Goal: Information Seeking & Learning: Learn about a topic

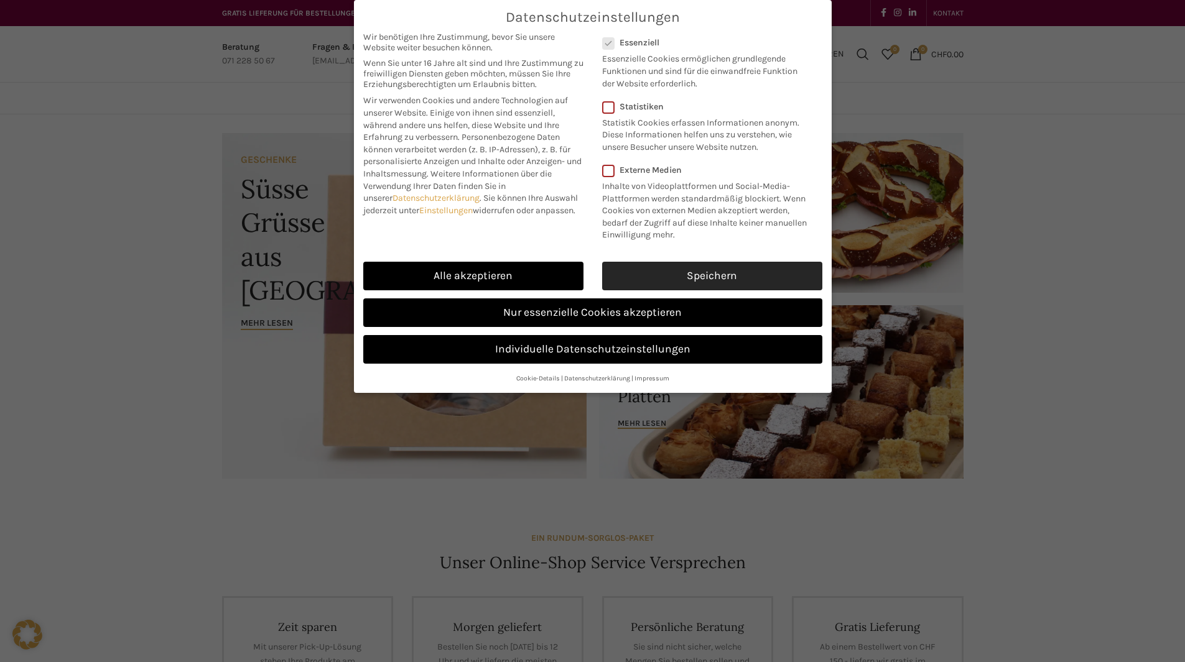
click at [672, 283] on link "Speichern" at bounding box center [712, 276] width 220 height 29
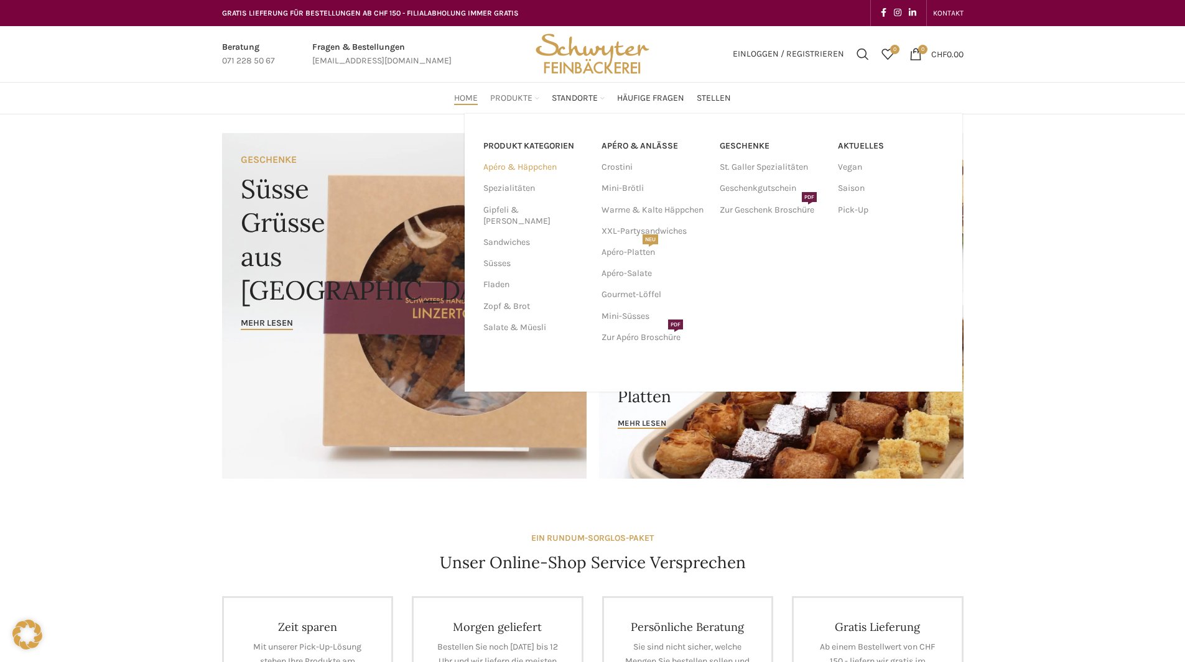
click at [521, 170] on link "Apéro & Häppchen" at bounding box center [534, 167] width 103 height 21
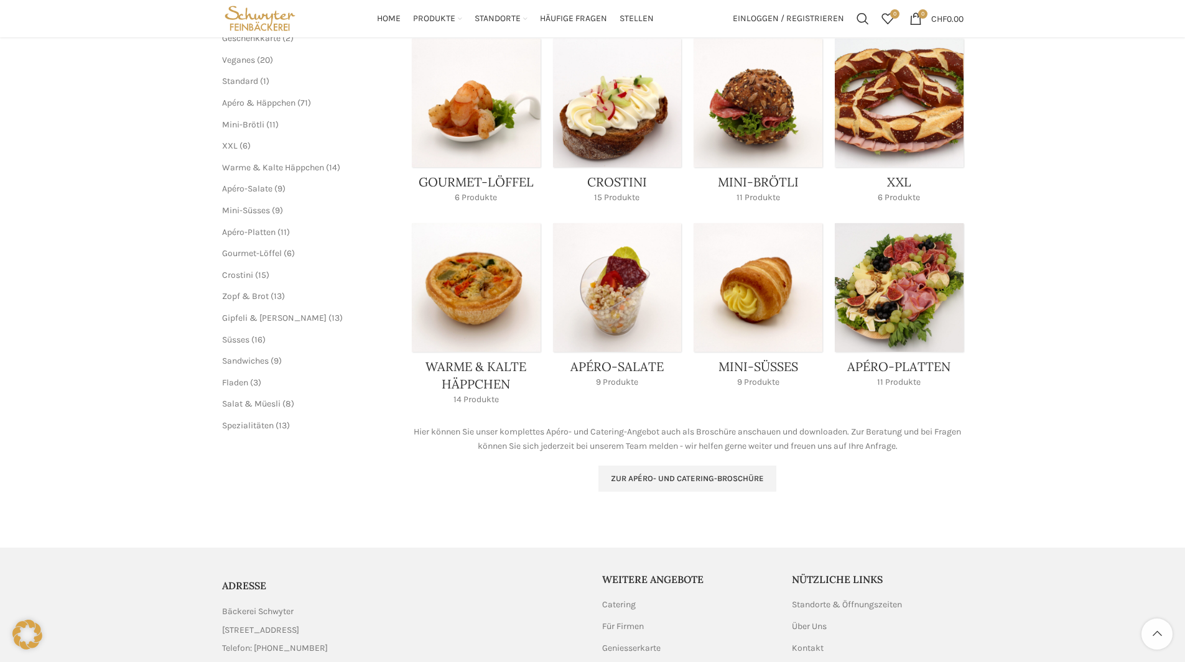
scroll to position [124, 0]
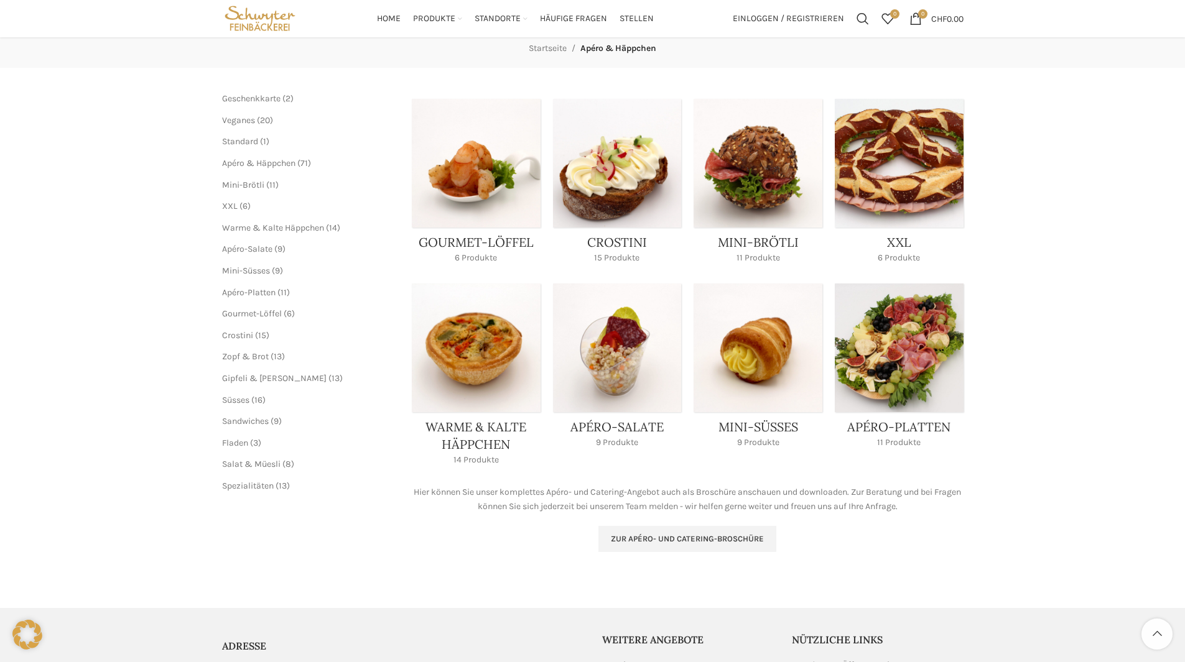
click at [741, 208] on link "Product category mini-broetli" at bounding box center [758, 185] width 129 height 172
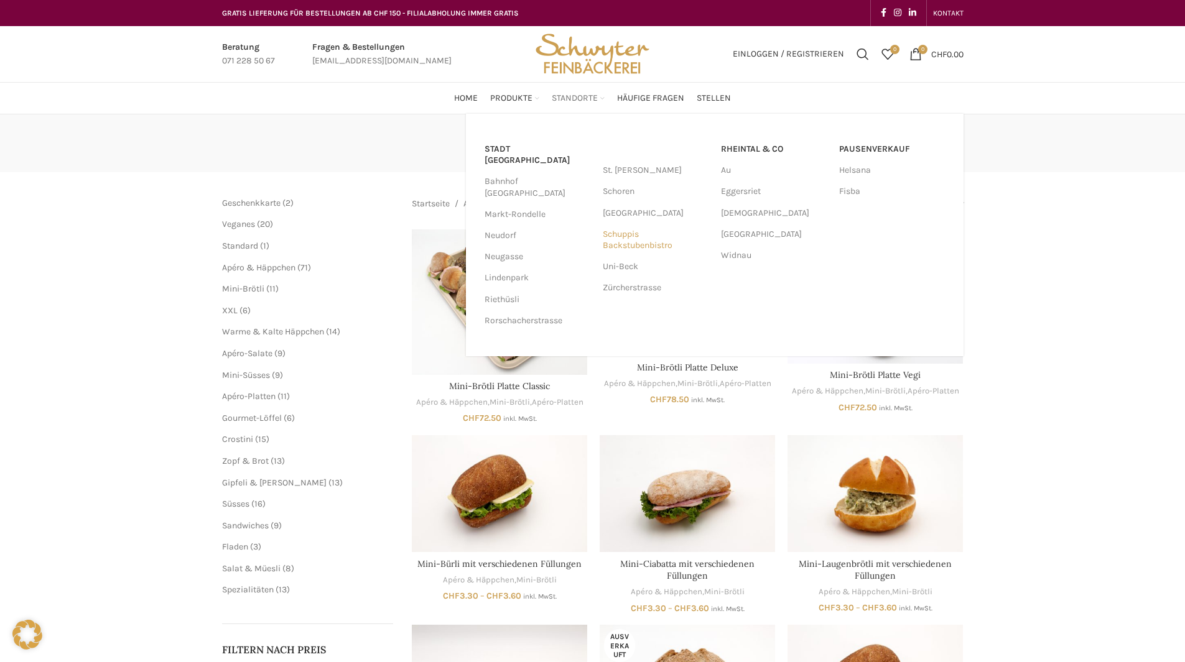
click at [627, 236] on link "Schuppis Backstubenbistro" at bounding box center [656, 240] width 106 height 32
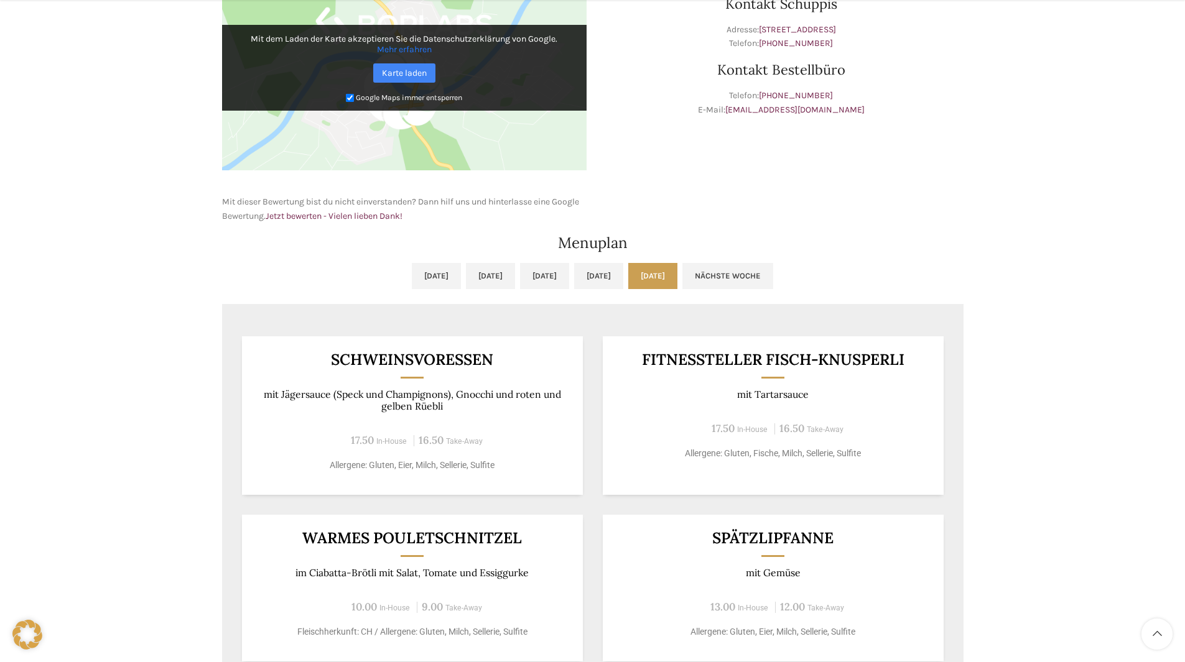
scroll to position [560, 0]
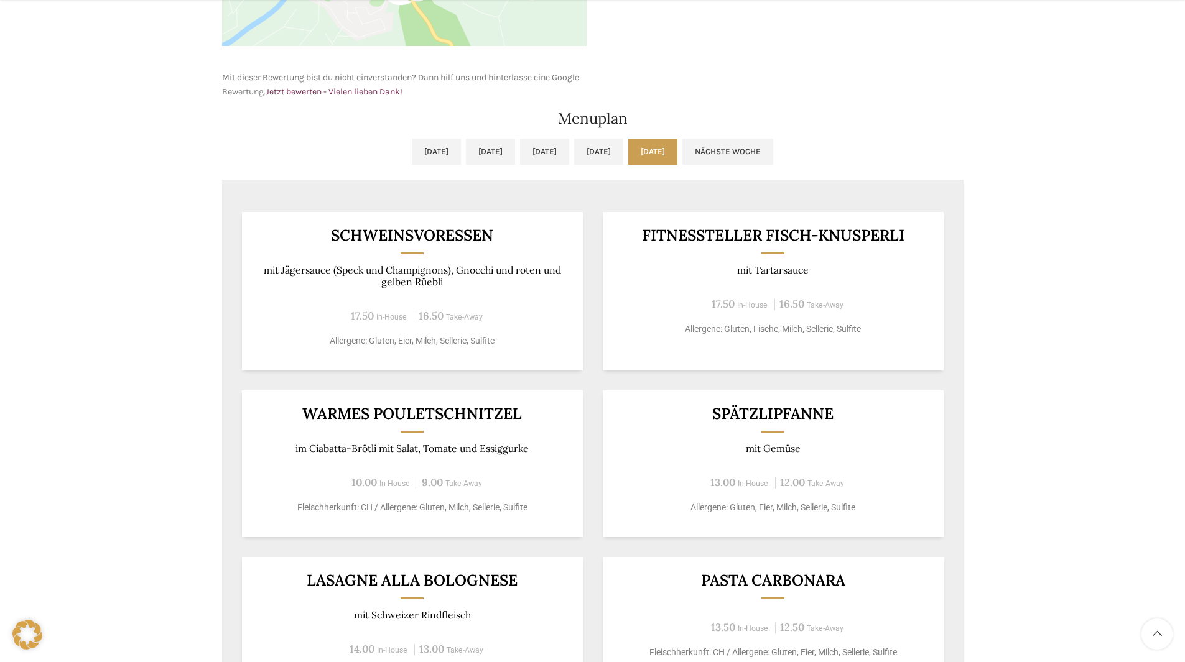
click at [400, 434] on div "Warmes Pouletschnitzel im Ciabatta-Brötli mit Salat, Tomate und Essiggurke 10.0…" at bounding box center [412, 464] width 341 height 147
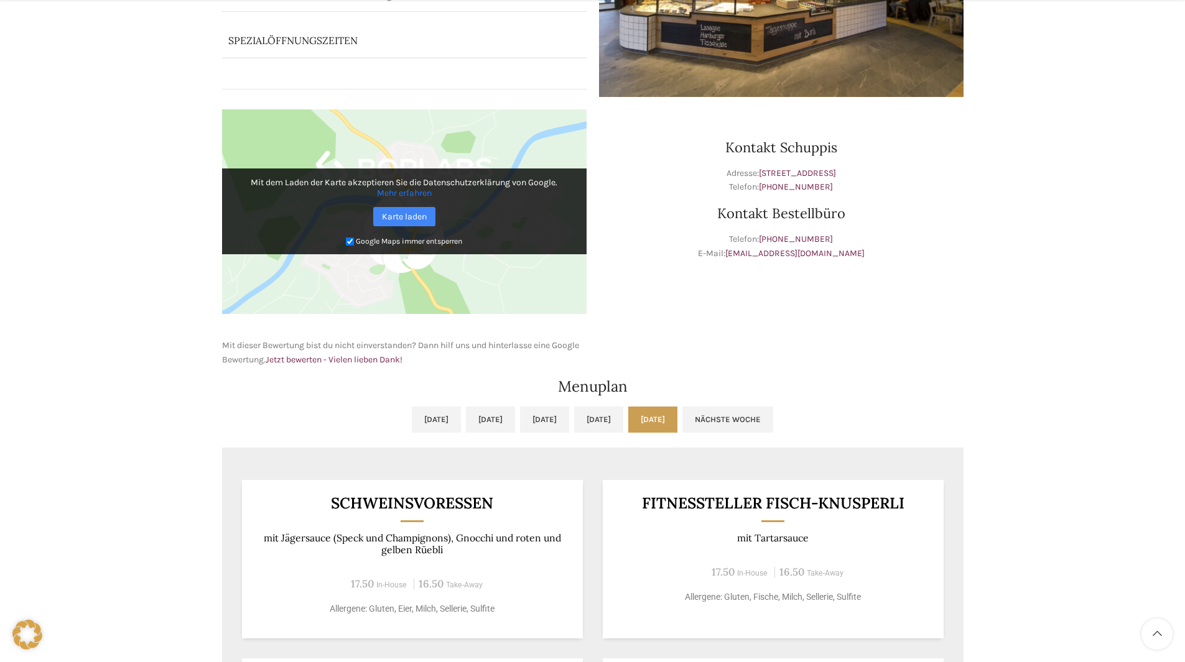
scroll to position [498, 0]
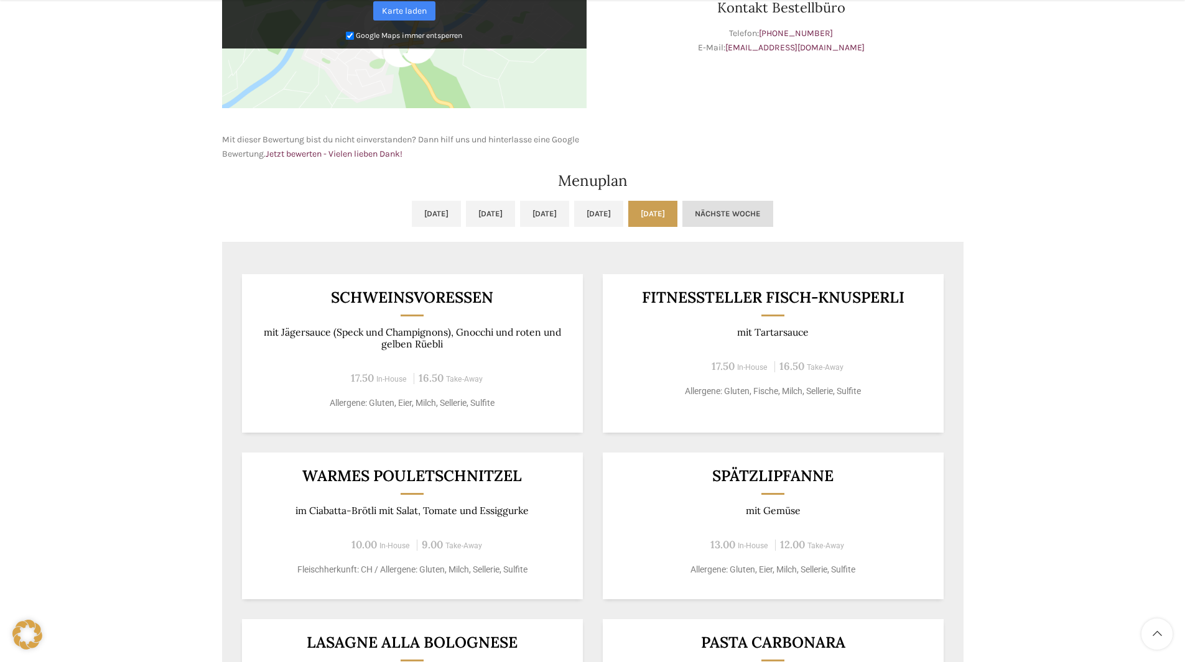
click at [768, 218] on link "Nächste Woche" at bounding box center [727, 214] width 91 height 26
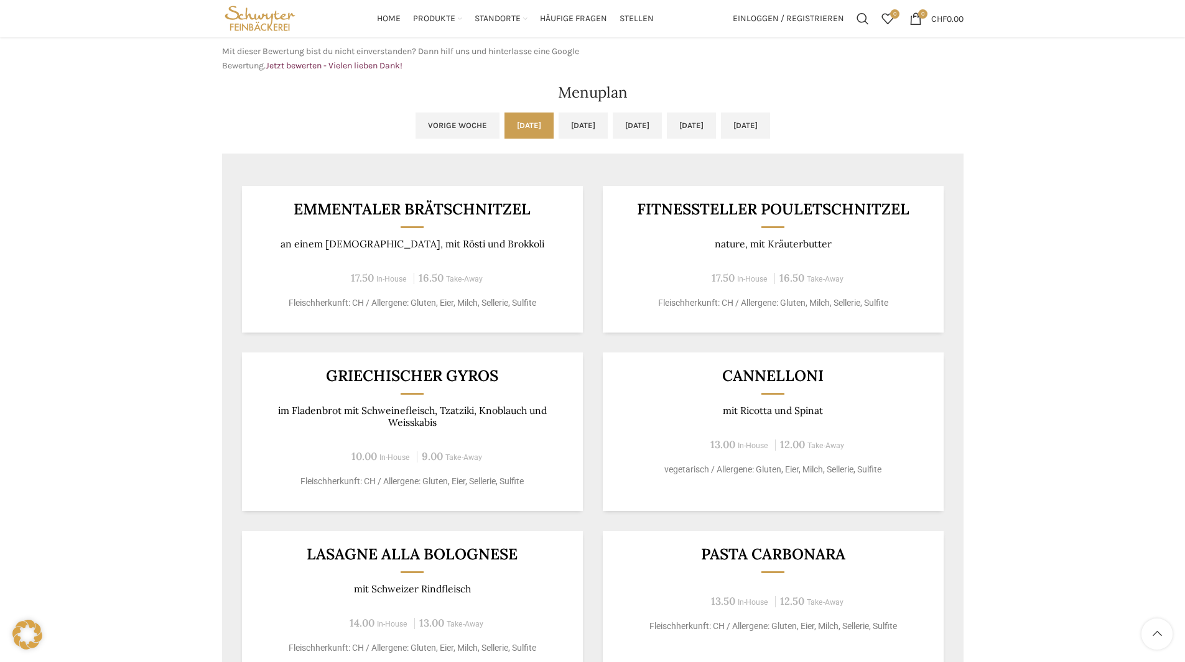
scroll to position [435, 0]
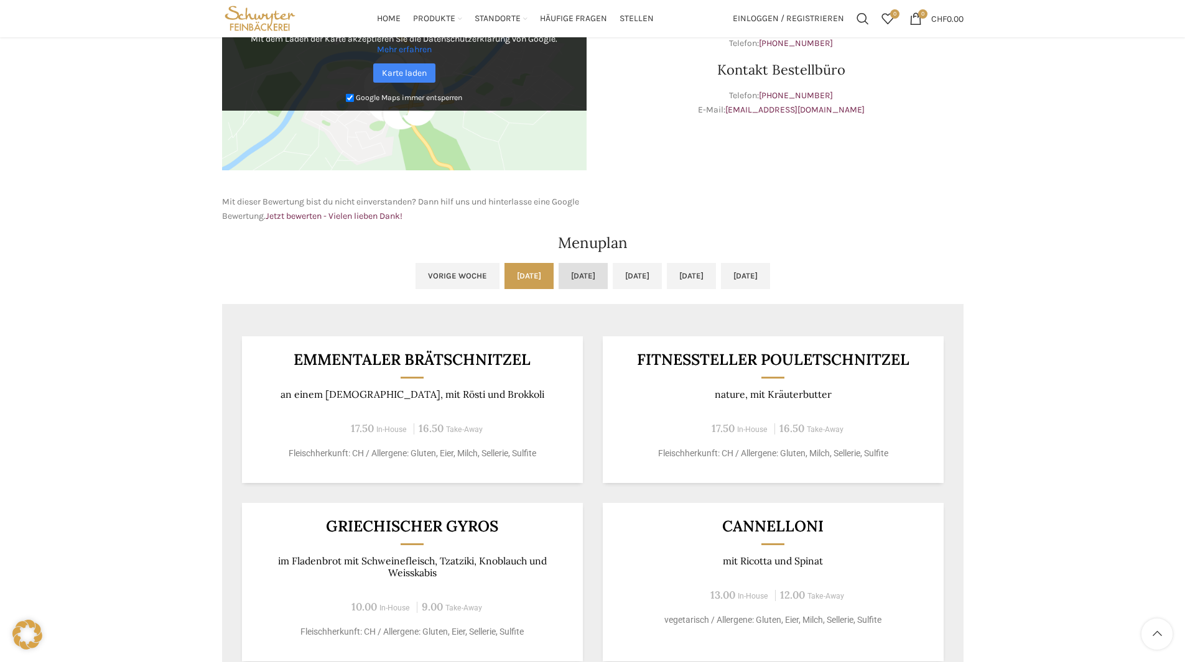
click at [559, 265] on link "Di, 09.09.2025" at bounding box center [583, 276] width 49 height 26
click at [623, 276] on link "Mi, 10.09.2025" at bounding box center [637, 276] width 49 height 26
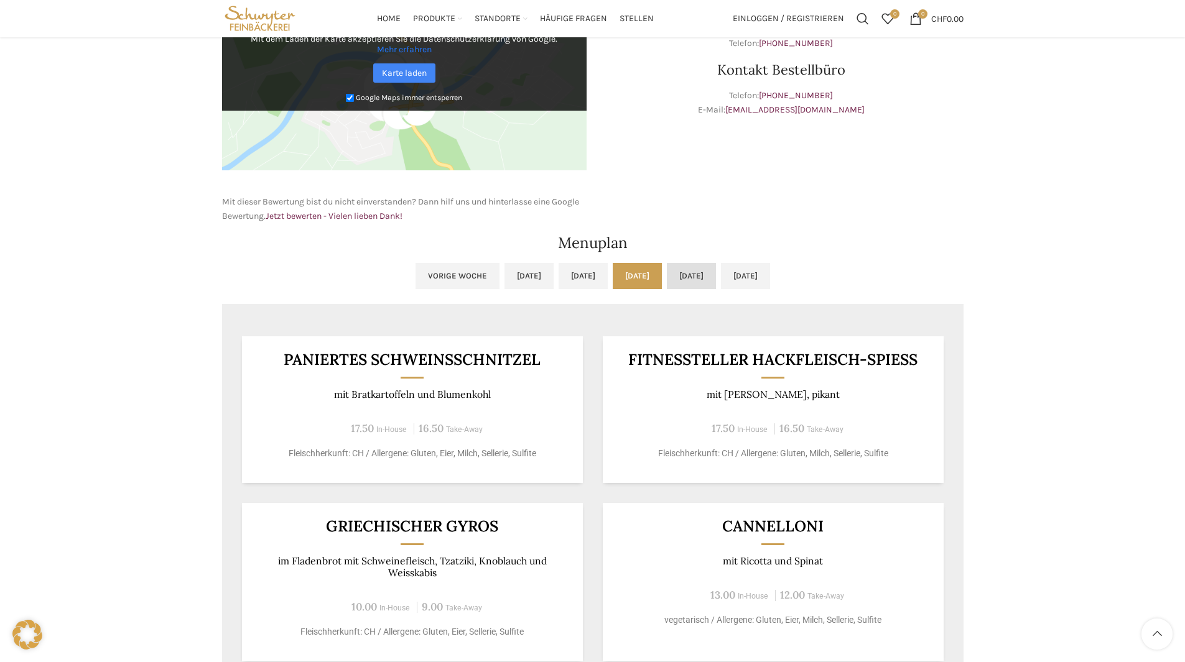
click at [699, 281] on link "Do, 11.09.2025" at bounding box center [691, 276] width 49 height 26
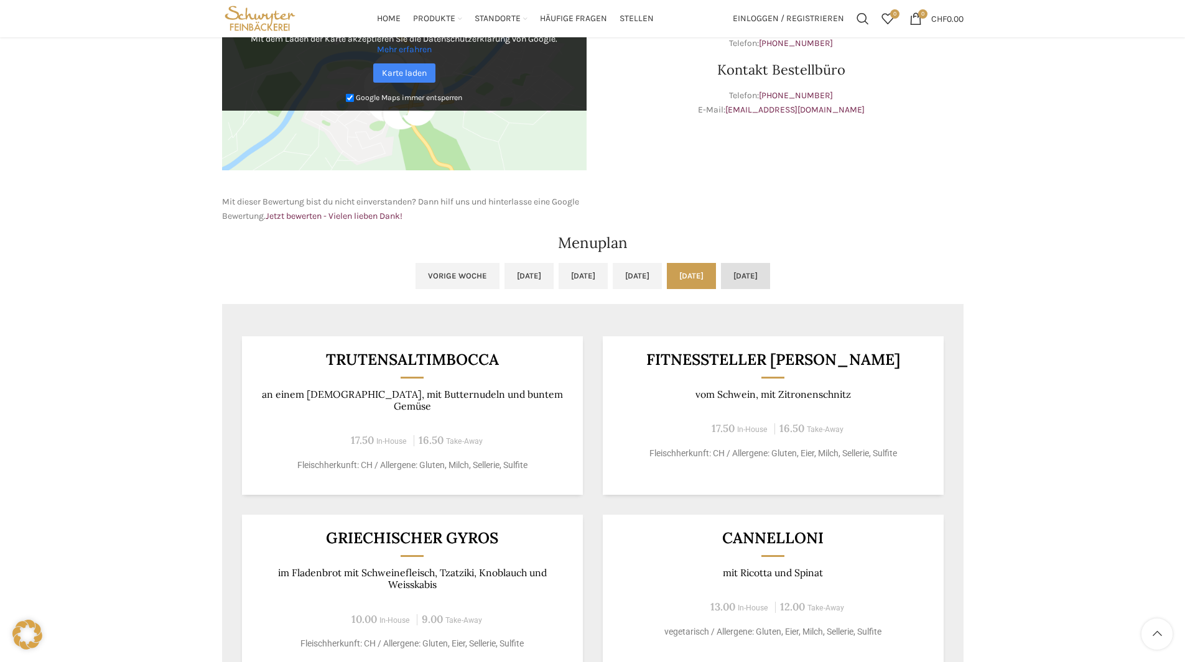
click at [770, 289] on link "Fr, 12.09.2025" at bounding box center [745, 276] width 49 height 26
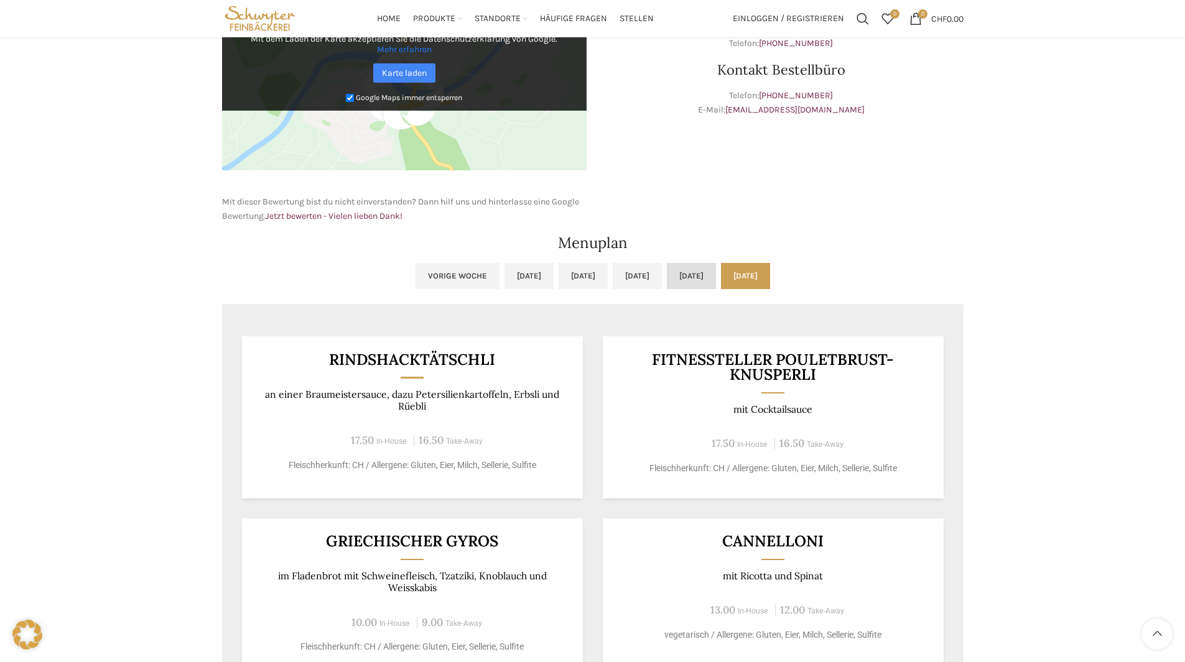
click at [716, 286] on link "Do, 11.09.2025" at bounding box center [691, 276] width 49 height 26
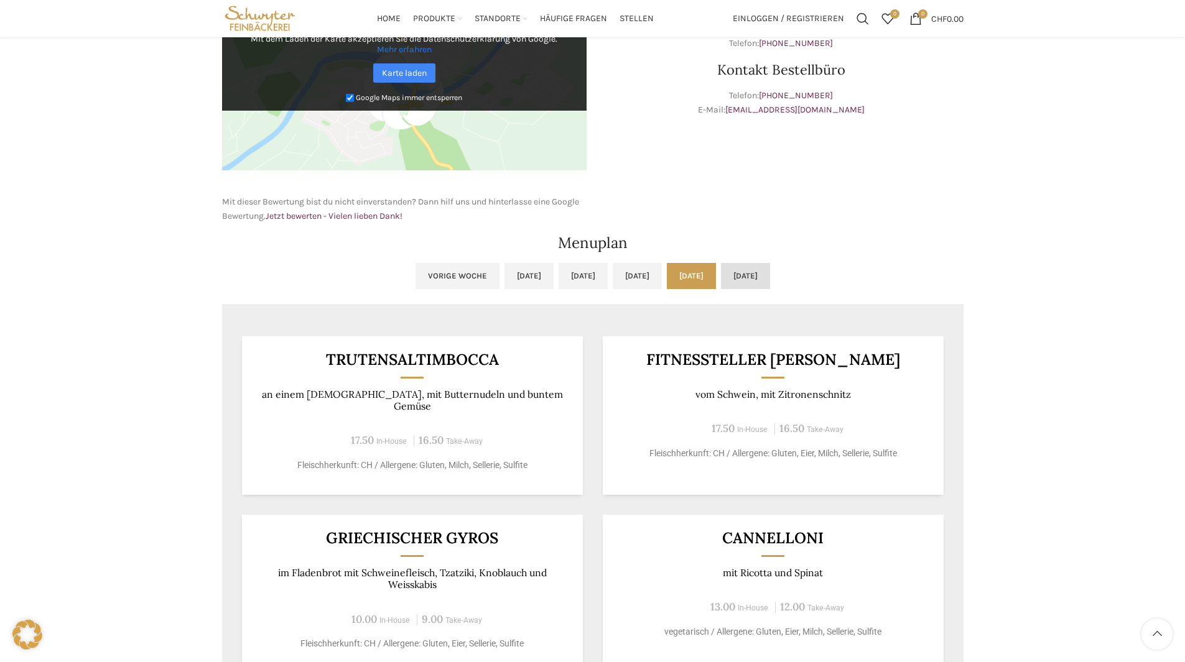
click at [770, 269] on link "Fr, 12.09.2025" at bounding box center [745, 276] width 49 height 26
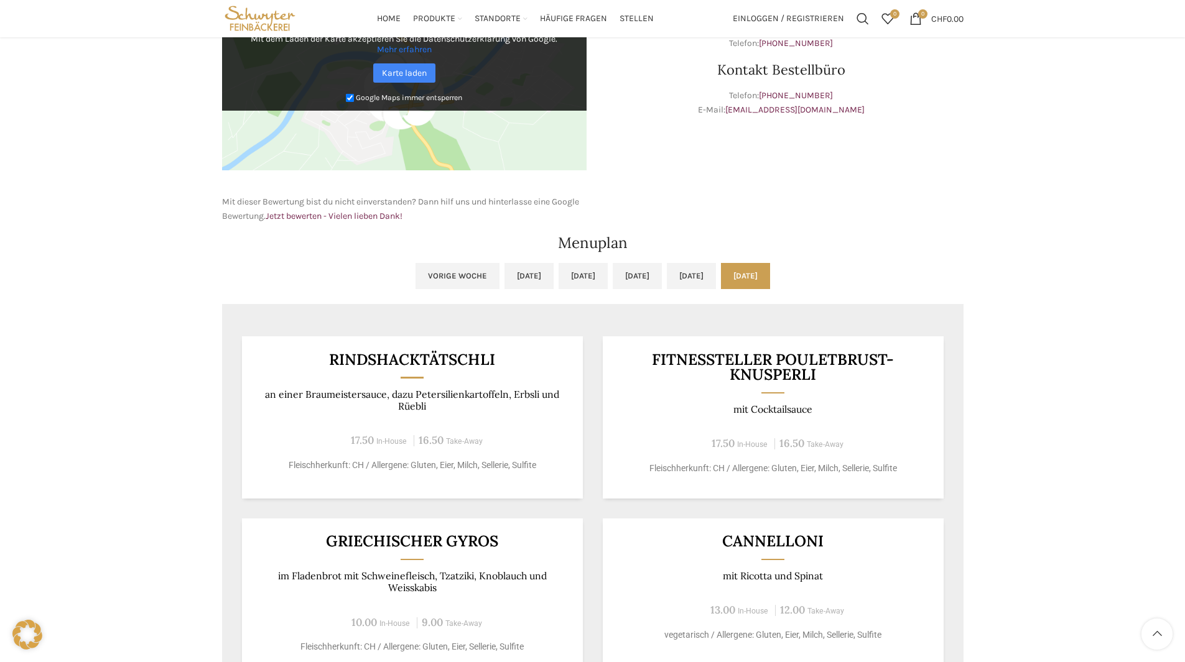
click at [469, 294] on ul "Vorige Woche Mo, 08.09.2025 Di, 09.09.2025 Mi, 10.09.2025 Do, 11.09.2025 Fr, 12…" at bounding box center [592, 283] width 741 height 41
click at [504, 284] on link "Mo, 08.09.2025" at bounding box center [528, 276] width 49 height 26
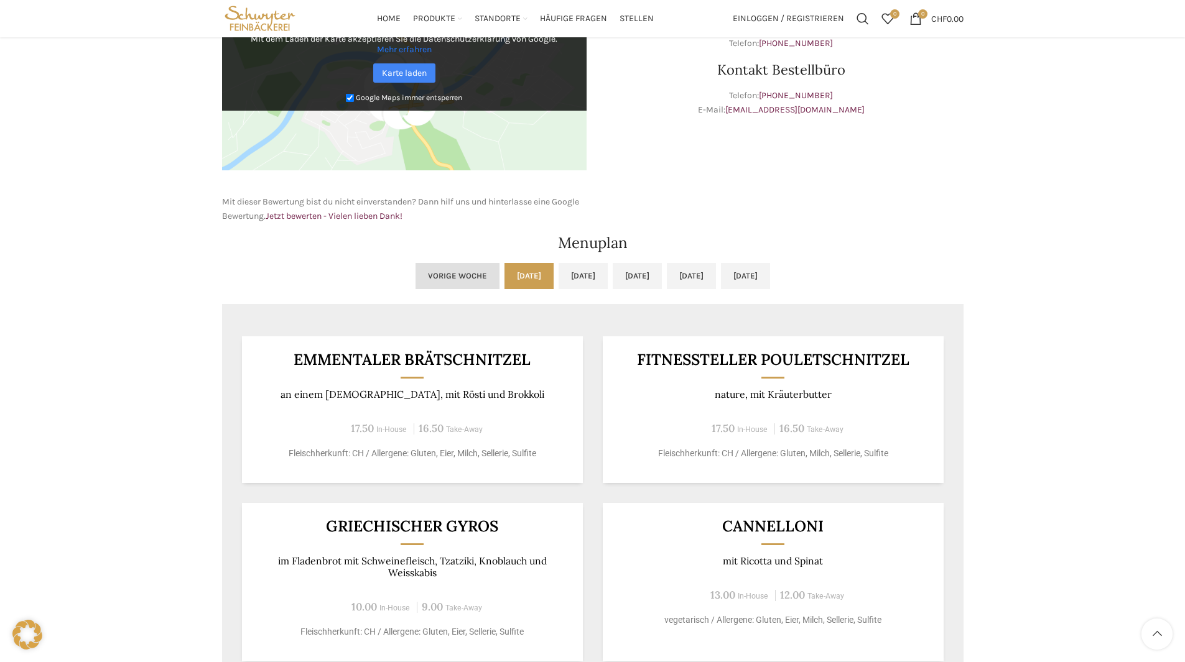
click at [416, 282] on link "Vorige Woche" at bounding box center [458, 276] width 84 height 26
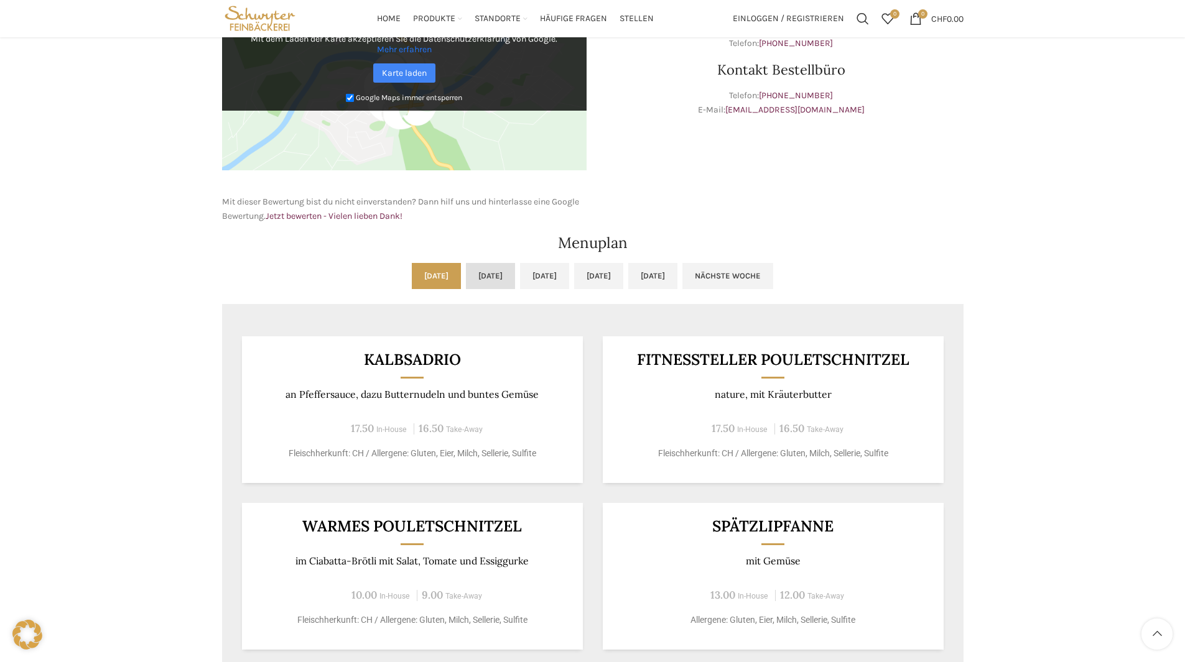
click at [466, 289] on link "Di, 02.09.2025" at bounding box center [490, 276] width 49 height 26
click at [513, 290] on ul "Mo, 01.09.2025 Di, 02.09.2025 Mi, 03.09.2025 Do, 04.09.2025 Fr, 05.09.2025 Näch…" at bounding box center [592, 283] width 741 height 41
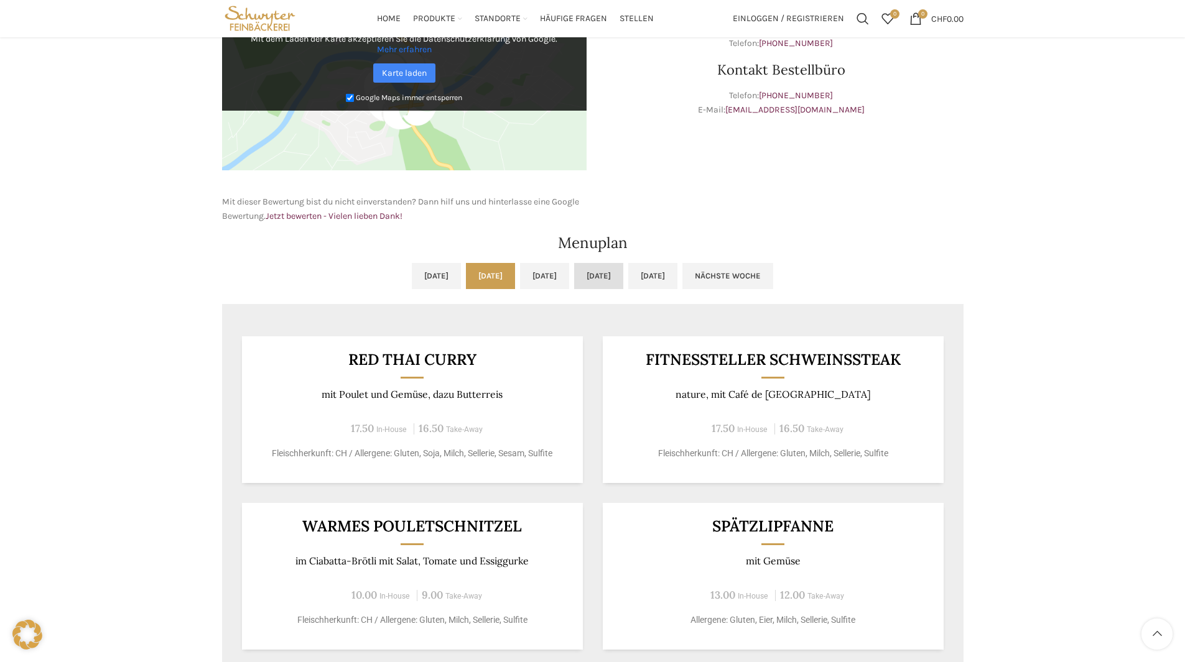
click at [596, 277] on link "Do, 04.09.2025" at bounding box center [598, 276] width 49 height 26
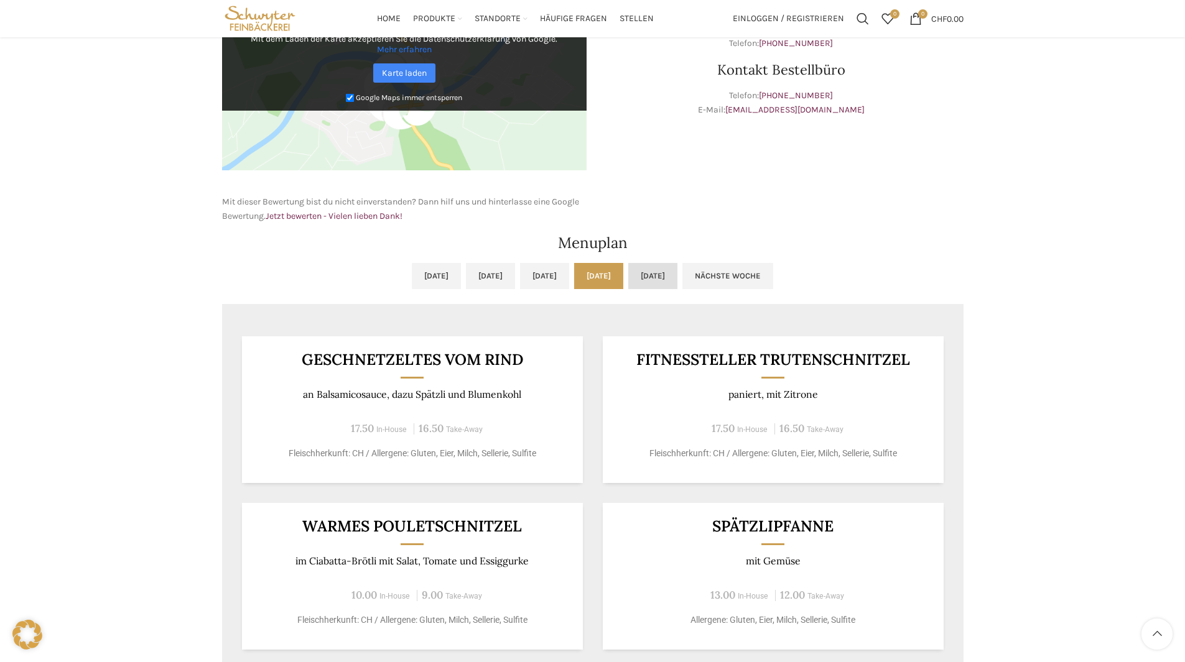
click at [677, 282] on link "Fr, 05.09.2025" at bounding box center [652, 276] width 49 height 26
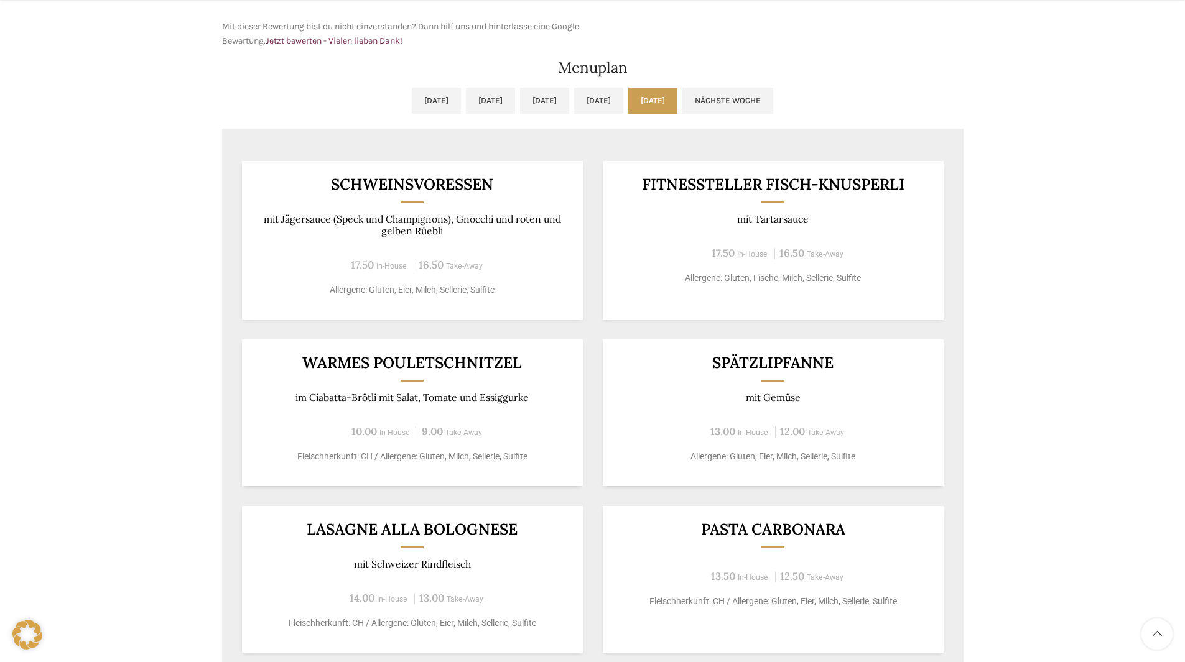
scroll to position [622, 0]
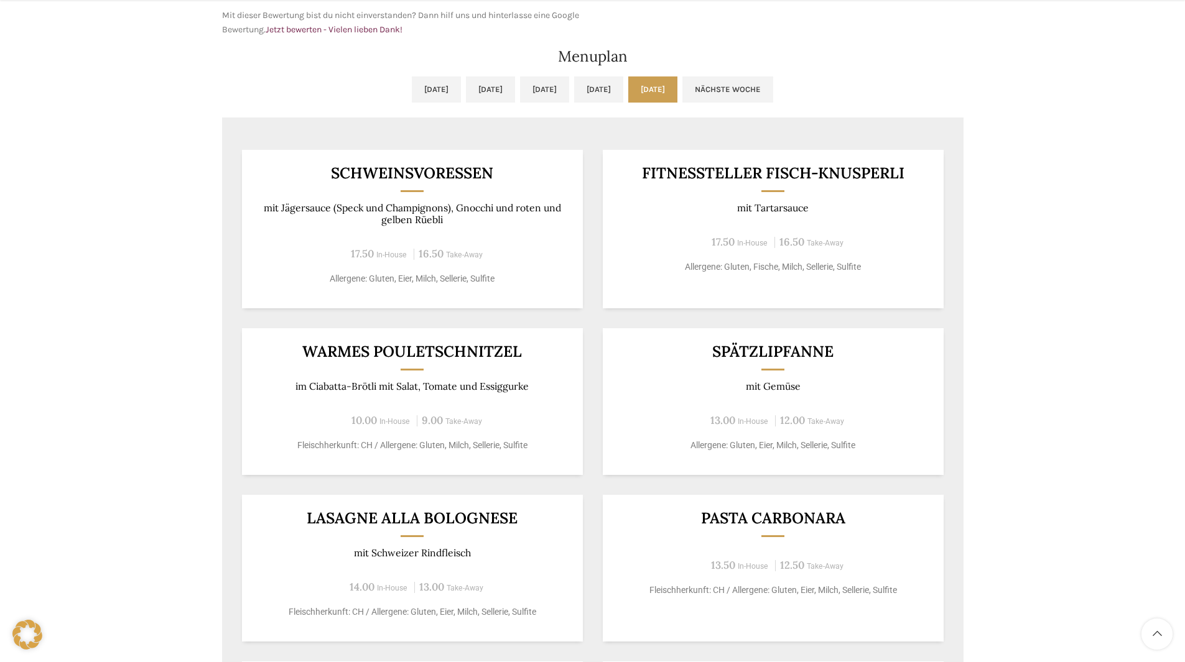
click at [450, 364] on div "Warmes Pouletschnitzel im Ciabatta-Brötli mit Salat, Tomate und Essiggurke 10.0…" at bounding box center [412, 401] width 341 height 147
drag, startPoint x: 457, startPoint y: 354, endPoint x: 296, endPoint y: 340, distance: 161.7
click at [296, 340] on div "Warmes Pouletschnitzel im Ciabatta-Brötli mit Salat, Tomate und Essiggurke 10.0…" at bounding box center [412, 401] width 341 height 147
click at [493, 387] on p "im Ciabatta-Brötli mit Salat, Tomate und Essiggurke" at bounding box center [412, 387] width 310 height 12
drag, startPoint x: 521, startPoint y: 350, endPoint x: 239, endPoint y: 325, distance: 282.3
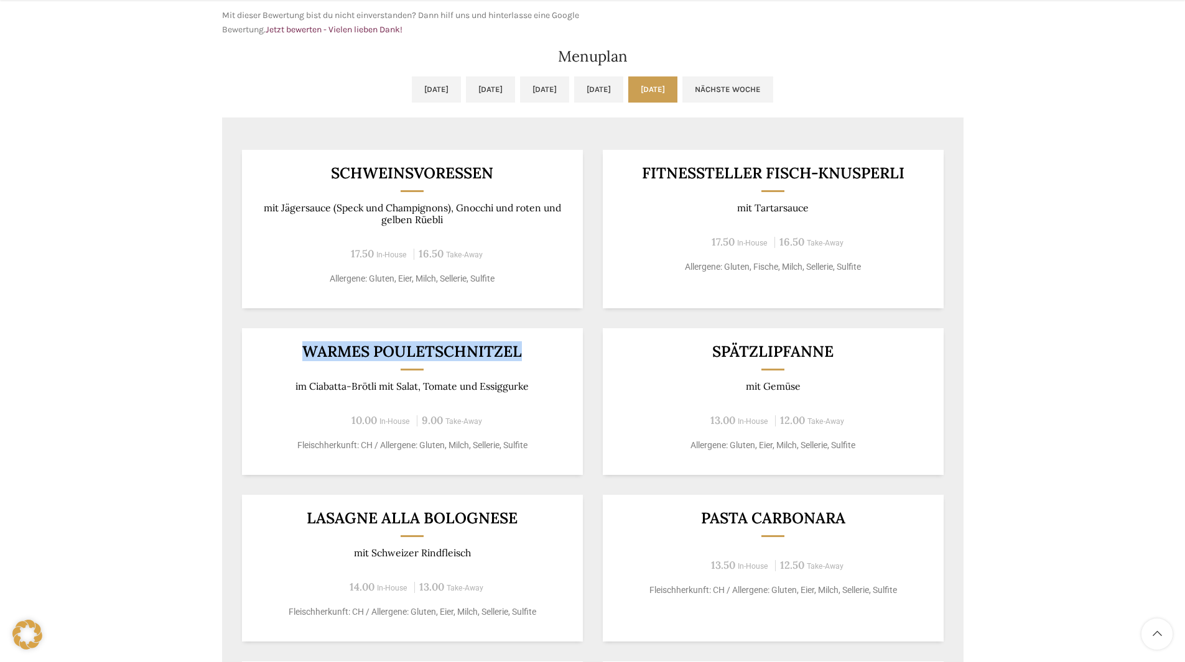
click at [239, 325] on div "Schweinsvoressen mit Jägersauce (Speck und Champignons), Gnocchi und roten und …" at bounding box center [592, 468] width 741 height 677
click at [485, 419] on div "10.00 In-House 9.00 Take-Away" at bounding box center [412, 420] width 310 height 17
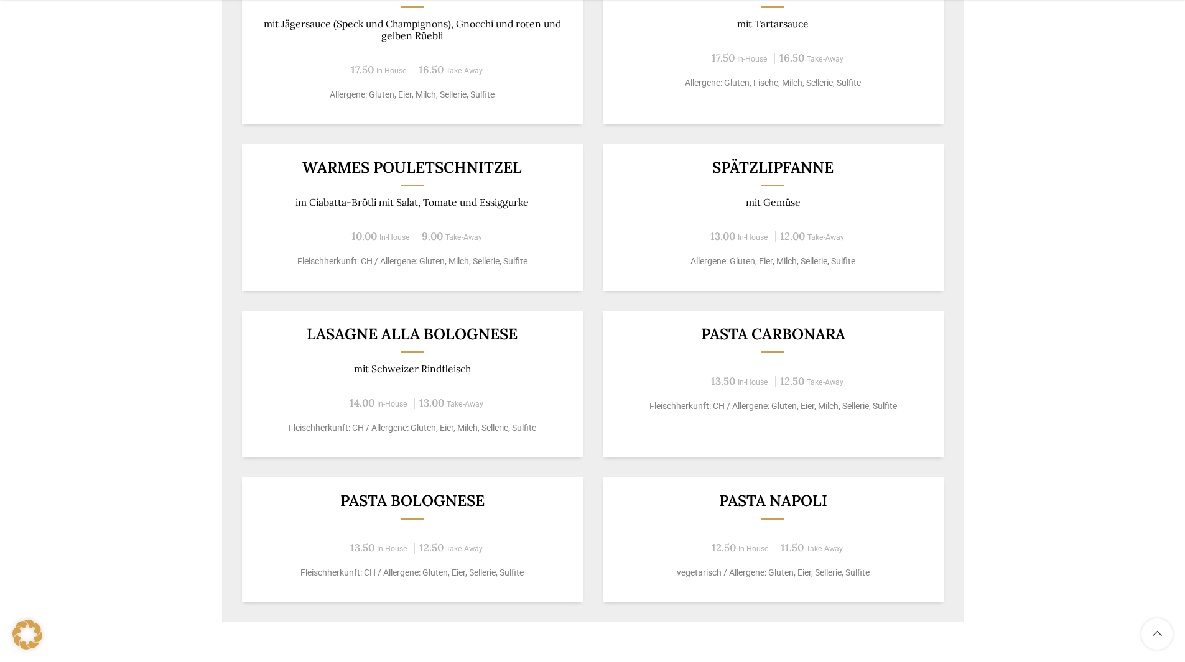
scroll to position [809, 0]
